Goal: Go to known website: Go to known website

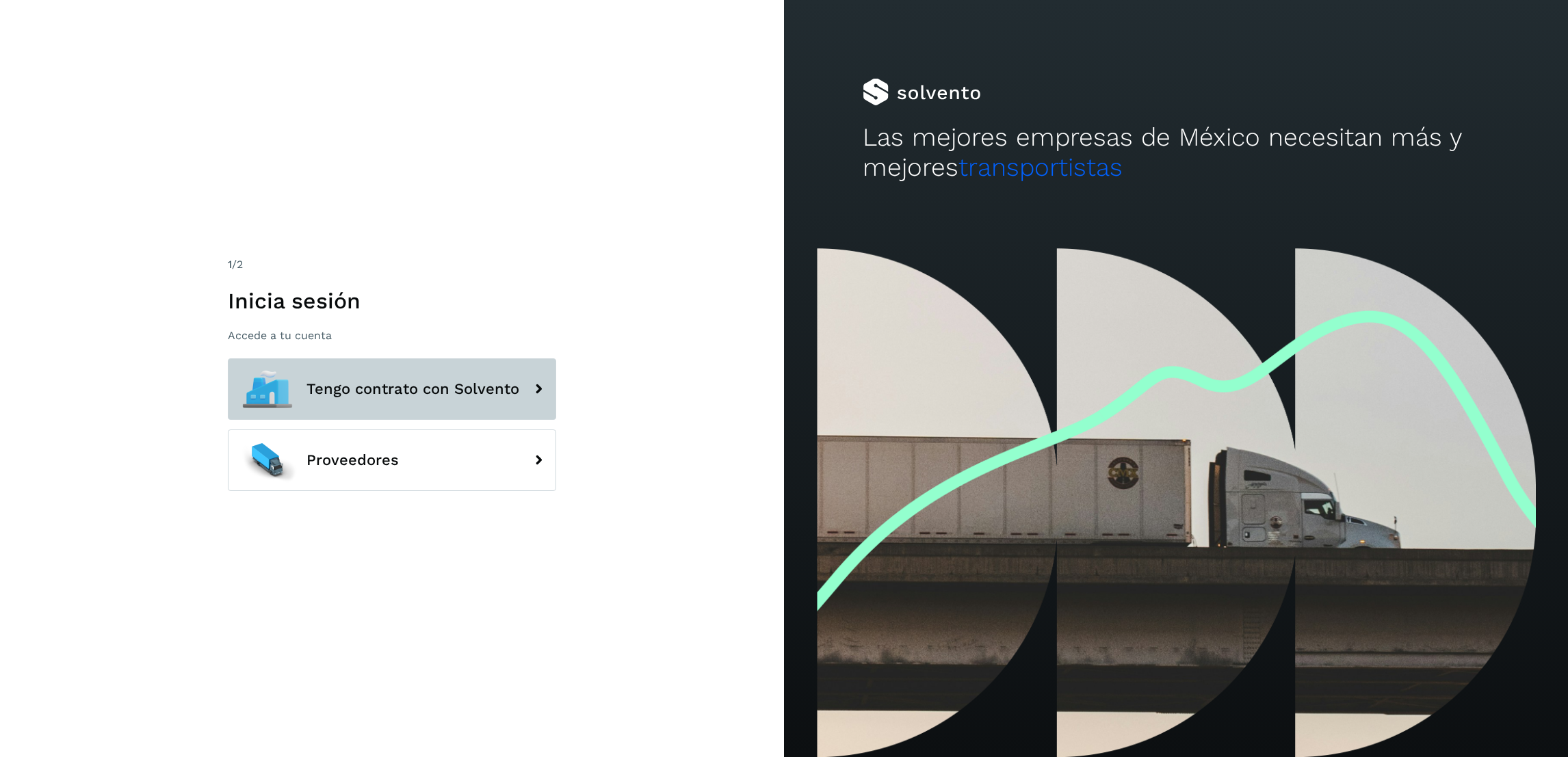
click at [445, 377] on button "Tengo contrato con Solvento" at bounding box center [391, 389] width 329 height 62
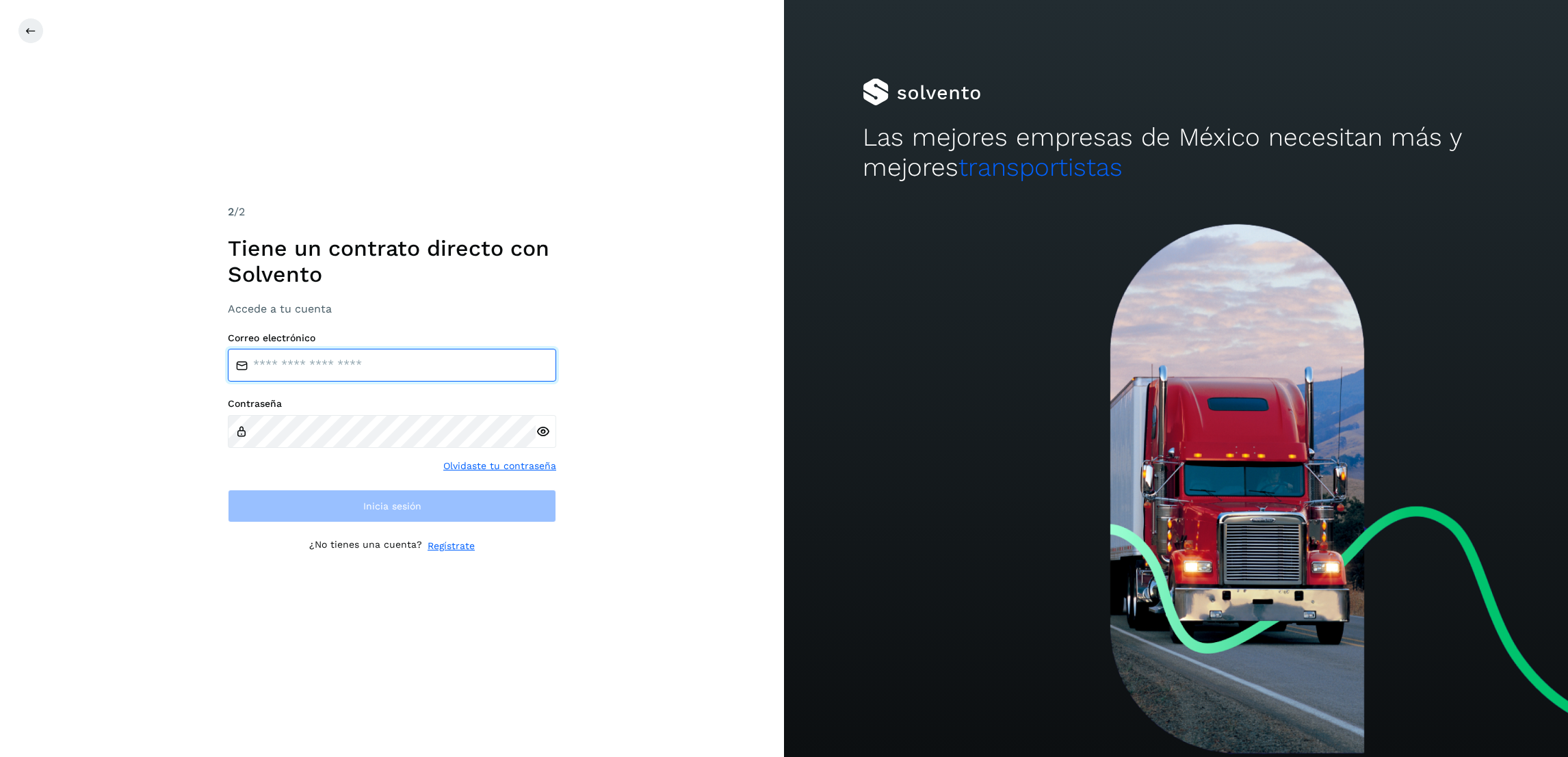
type input "**********"
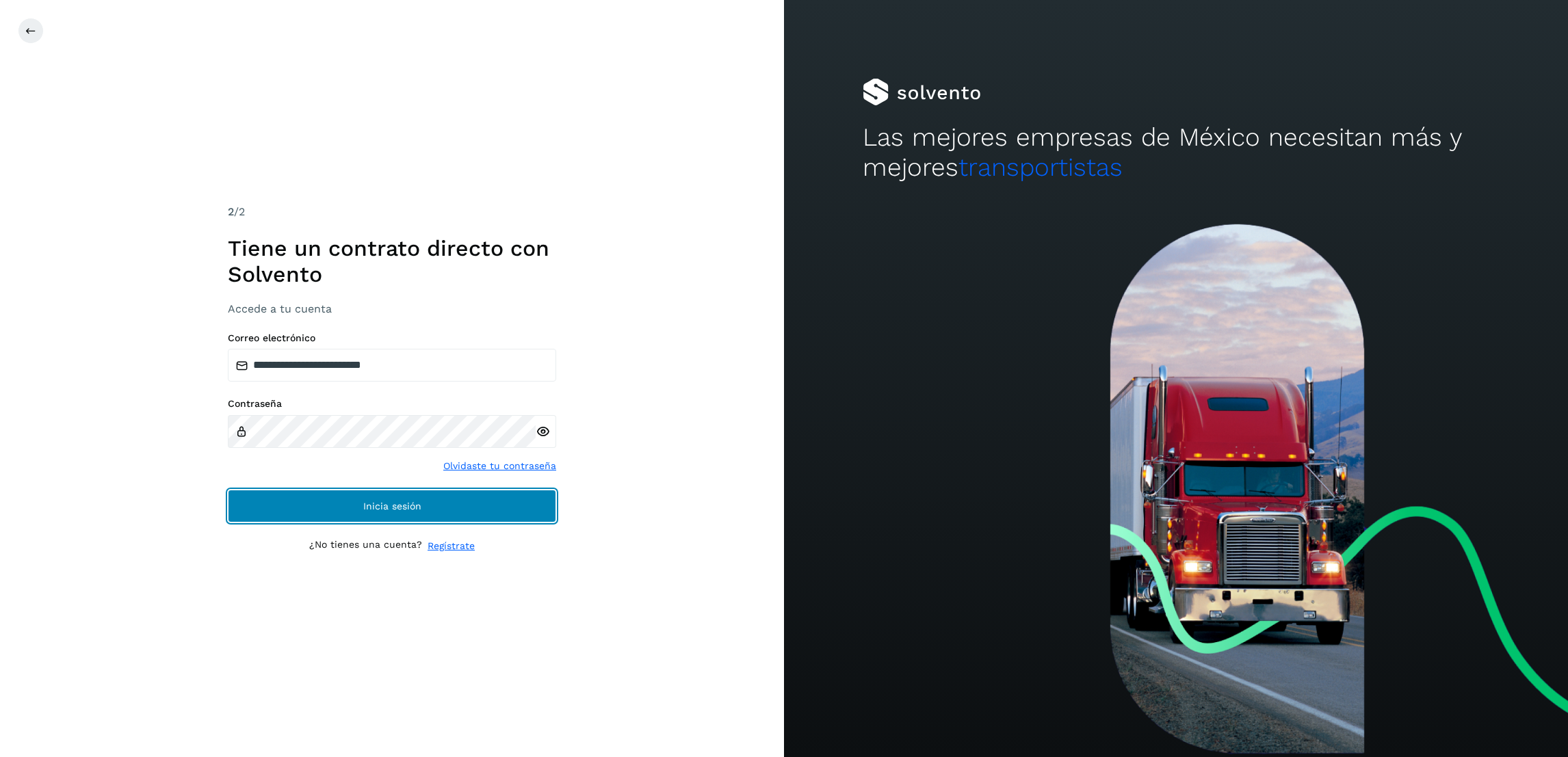
click at [449, 500] on button "Inicia sesión" at bounding box center [391, 506] width 329 height 33
